Goal: Task Accomplishment & Management: Manage account settings

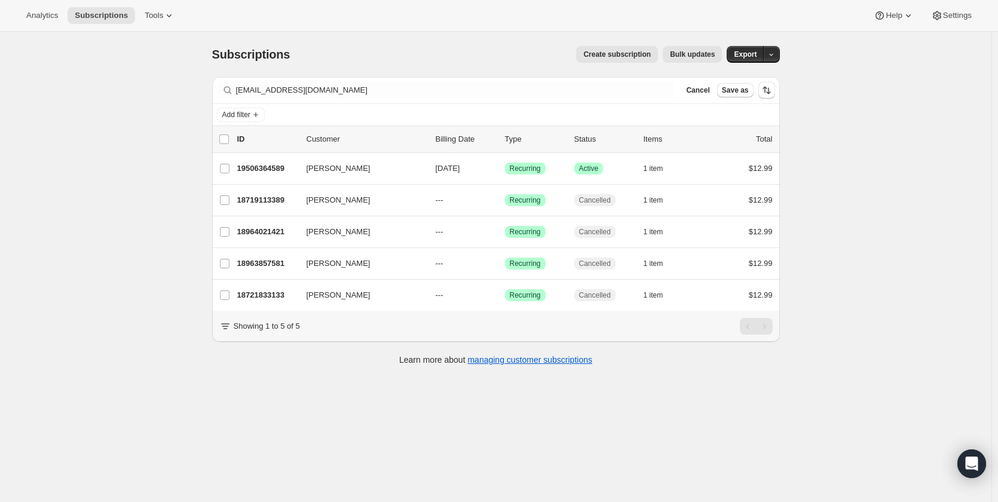
scroll to position [32, 0]
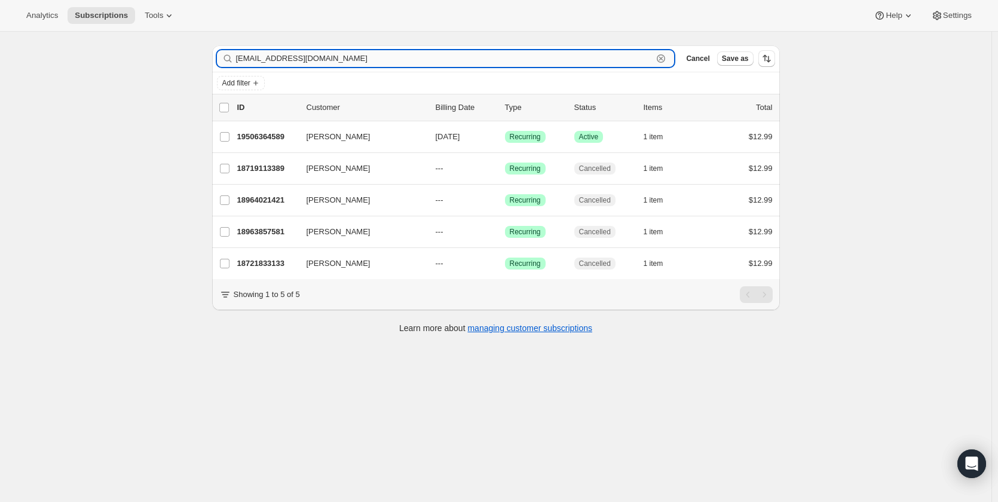
click at [322, 61] on input "[EMAIL_ADDRESS][DOMAIN_NAME]" at bounding box center [444, 58] width 417 height 17
paste input "8@[DOMAIN_NAME]"
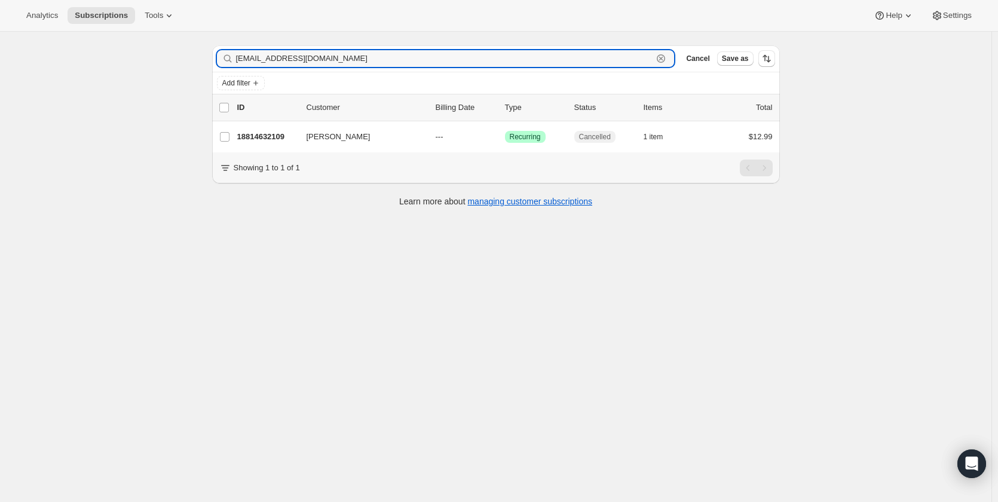
type input "[EMAIL_ADDRESS][DOMAIN_NAME]"
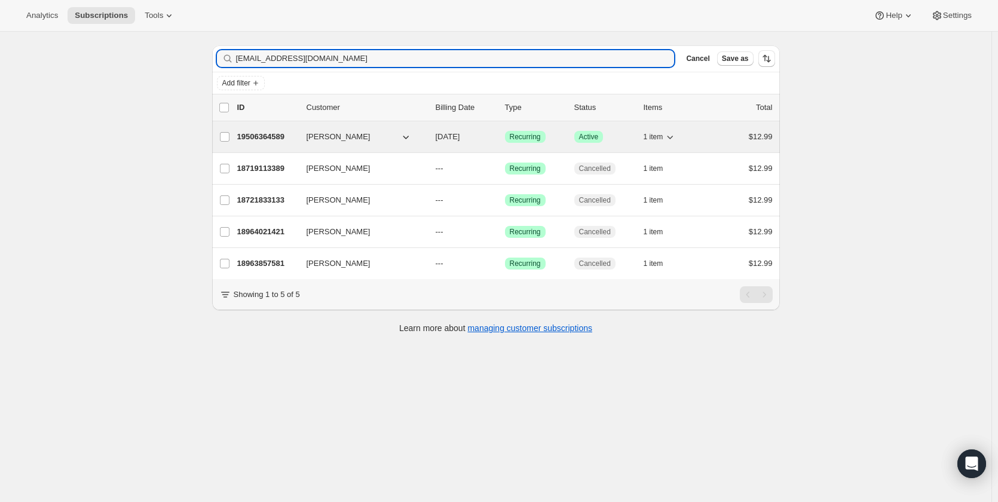
click at [251, 136] on p "19506364589" at bounding box center [267, 137] width 60 height 12
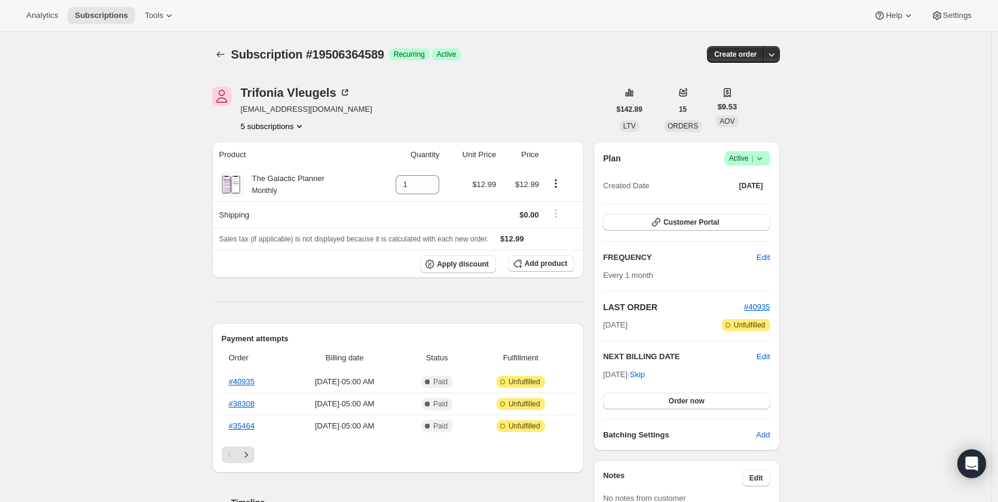
click at [766, 163] on icon at bounding box center [760, 158] width 12 height 12
click at [779, 203] on span "Cancel subscription" at bounding box center [746, 202] width 68 height 9
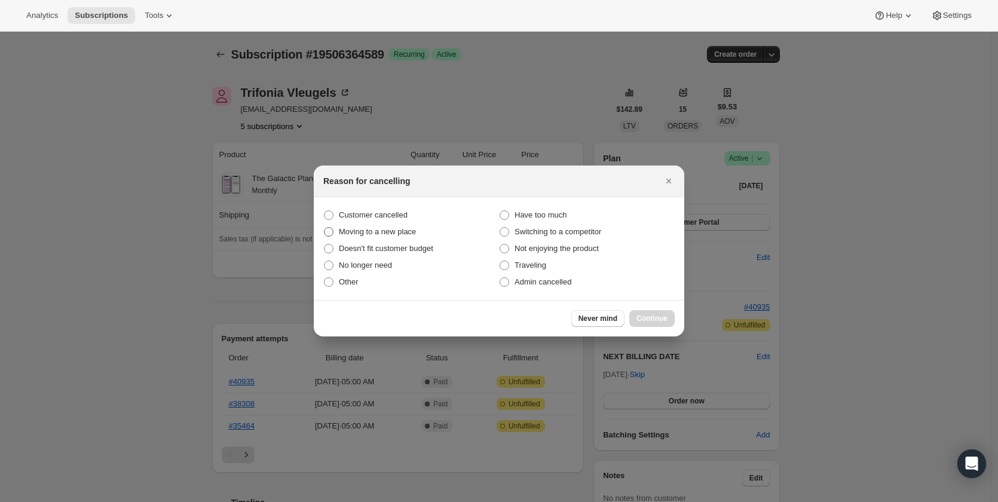
drag, startPoint x: 341, startPoint y: 216, endPoint x: 407, endPoint y: 227, distance: 66.5
click at [341, 217] on span "Customer cancelled" at bounding box center [373, 214] width 69 height 9
click at [325, 211] on input "Customer cancelled" at bounding box center [324, 210] width 1 height 1
radio input "true"
click at [637, 314] on span "Continue" at bounding box center [652, 319] width 31 height 10
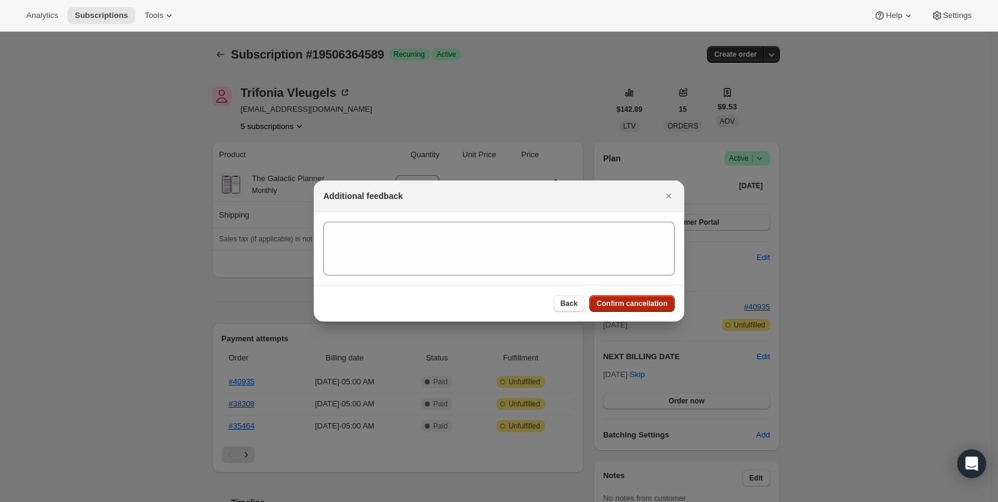
click at [648, 305] on span "Confirm cancellation" at bounding box center [632, 304] width 71 height 10
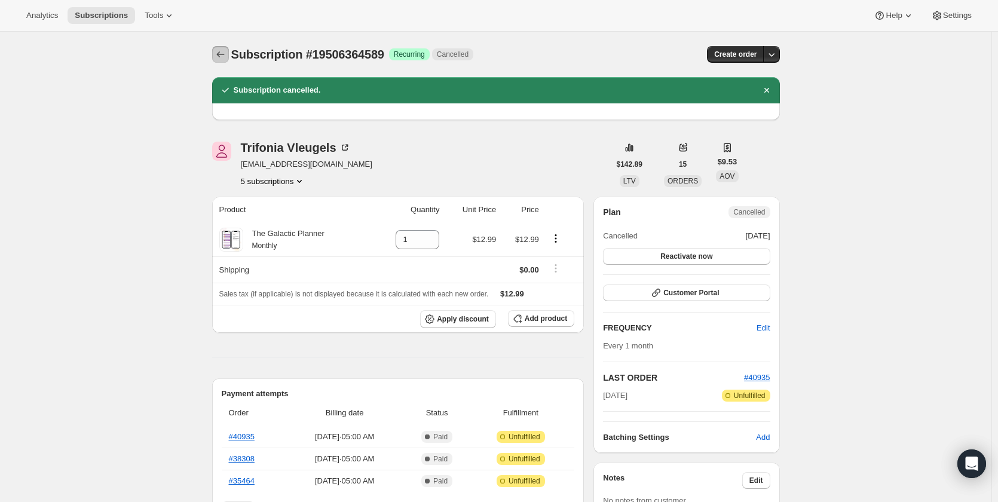
click at [221, 52] on icon "Subscriptions" at bounding box center [221, 54] width 12 height 12
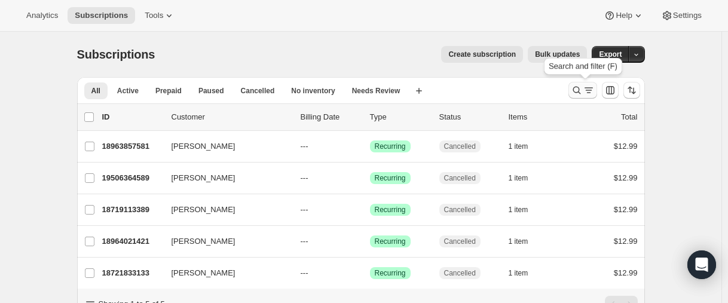
click at [577, 91] on icon "Search and filter results" at bounding box center [577, 90] width 12 height 12
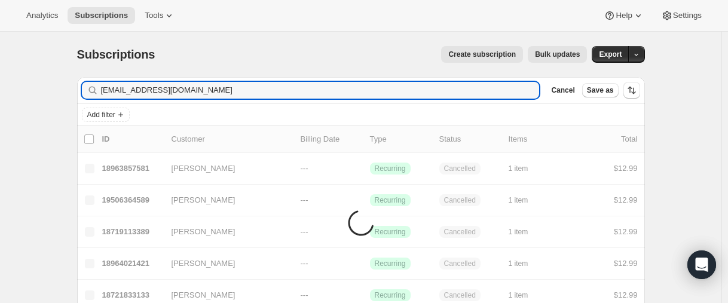
type input "[EMAIL_ADDRESS][DOMAIN_NAME]"
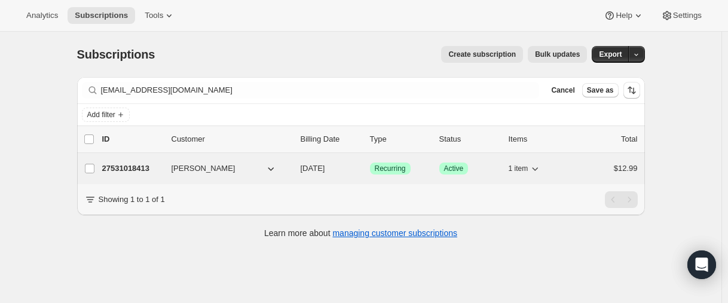
click at [128, 169] on p "27531018413" at bounding box center [132, 169] width 60 height 12
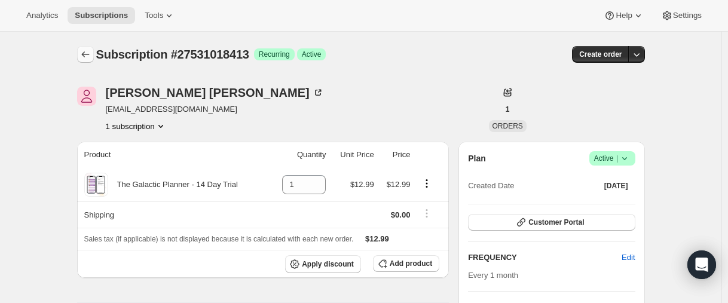
click at [91, 59] on icon "Subscriptions" at bounding box center [86, 54] width 12 height 12
